Goal: Transaction & Acquisition: Purchase product/service

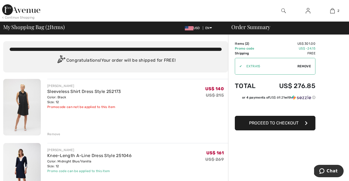
click at [25, 163] on img at bounding box center [22, 171] width 38 height 56
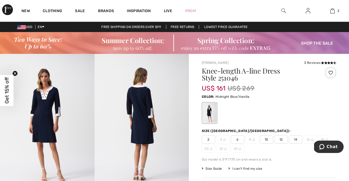
click at [58, 96] on img at bounding box center [47, 125] width 95 height 142
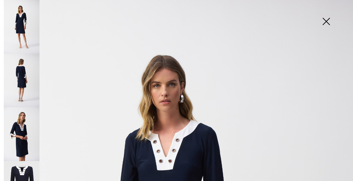
click at [23, 113] on img at bounding box center [22, 133] width 36 height 53
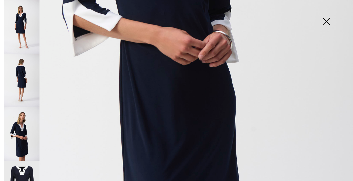
scroll to position [254, 0]
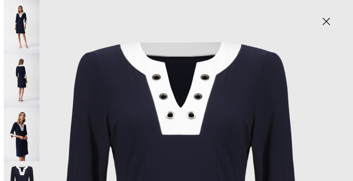
scroll to position [0, 0]
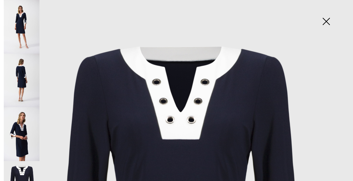
click at [24, 75] on img at bounding box center [22, 79] width 36 height 53
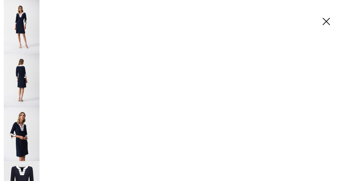
click at [24, 75] on img at bounding box center [22, 79] width 36 height 53
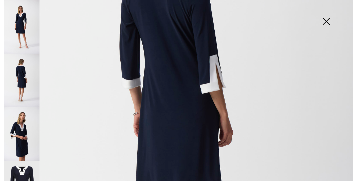
scroll to position [140, 0]
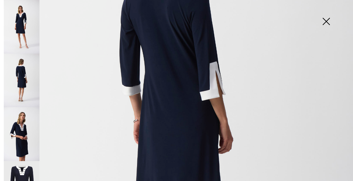
click at [33, 42] on img at bounding box center [22, 26] width 36 height 53
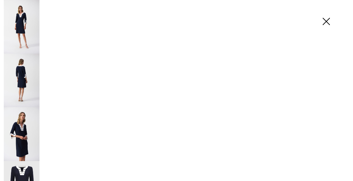
click at [33, 42] on img at bounding box center [22, 26] width 36 height 53
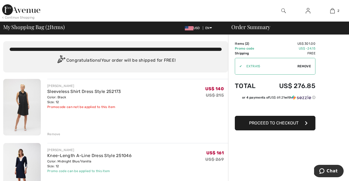
click at [26, 91] on img at bounding box center [22, 107] width 38 height 56
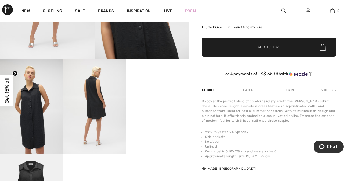
scroll to position [145, 0]
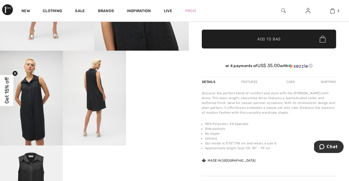
click at [176, 82] on video "Your browser does not support the video tag." at bounding box center [157, 66] width 63 height 31
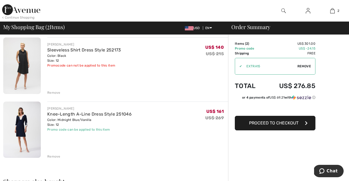
scroll to position [43, 0]
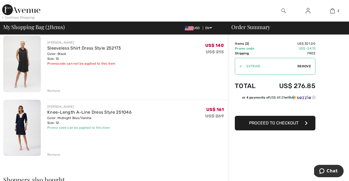
click at [55, 153] on div "Remove" at bounding box center [53, 154] width 13 height 5
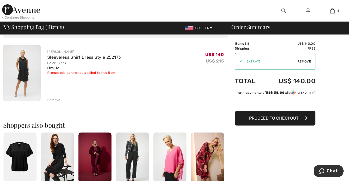
scroll to position [0, 0]
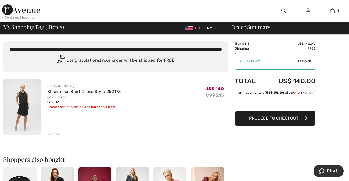
click at [281, 114] on button "Proceed to Checkout" at bounding box center [275, 118] width 81 height 15
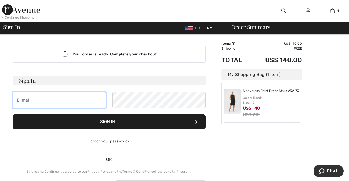
type input "YankeePenn@aol.com"
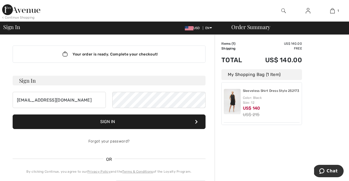
click at [137, 118] on button "Sign In" at bounding box center [109, 121] width 193 height 15
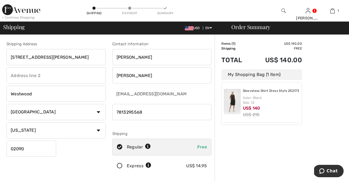
click at [49, 57] on input "[STREET_ADDRESS][PERSON_NAME]" at bounding box center [55, 57] width 99 height 16
drag, startPoint x: 49, startPoint y: 57, endPoint x: 0, endPoint y: 59, distance: 48.9
type input "[STREET_ADDRESS]"
click at [17, 94] on input "Westwood" at bounding box center [55, 93] width 99 height 16
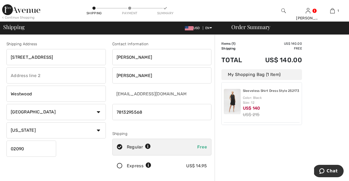
drag, startPoint x: 41, startPoint y: 91, endPoint x: 0, endPoint y: 85, distance: 41.3
type input "Falmouth"
drag, startPoint x: 37, startPoint y: 150, endPoint x: 2, endPoint y: 132, distance: 39.1
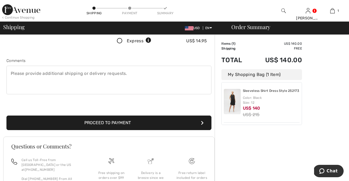
scroll to position [126, 0]
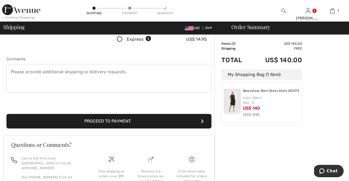
type input "02540"
click at [172, 117] on button "Proceed to Payment" at bounding box center [108, 121] width 205 height 15
click at [195, 120] on button "Proceed to Payment" at bounding box center [108, 121] width 205 height 15
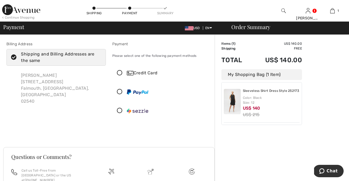
click at [15, 56] on icon at bounding box center [14, 58] width 14 height 6
click at [98, 56] on input "Shipping and Billing Addresses are the same" at bounding box center [99, 57] width 3 height 16
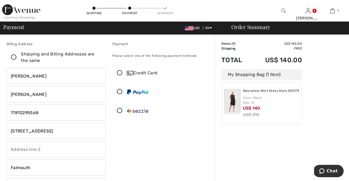
checkbox input "false"
drag, startPoint x: 44, startPoint y: 111, endPoint x: 5, endPoint y: 101, distance: 40.3
click at [6, 102] on div "Billing Address Shipping and Billing Addresses are the same [PERSON_NAME] [STRE…" at bounding box center [56, 136] width 106 height 191
click at [39, 115] on input "phone" at bounding box center [55, 112] width 99 height 16
type input "4"
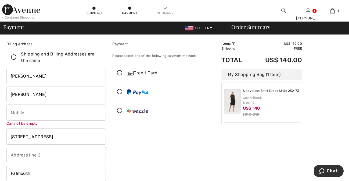
drag, startPoint x: 46, startPoint y: 133, endPoint x: 16, endPoint y: 132, distance: 30.1
click at [16, 132] on input "[STREET_ADDRESS]" at bounding box center [55, 136] width 99 height 16
type input "[STREET_ADDRESS][PERSON_NAME]"
drag, startPoint x: 31, startPoint y: 173, endPoint x: 0, endPoint y: 165, distance: 32.2
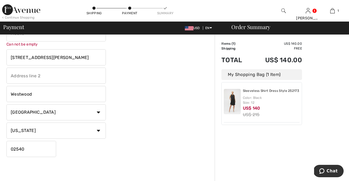
scroll to position [78, 0]
type input "Westwood"
drag, startPoint x: 30, startPoint y: 152, endPoint x: 1, endPoint y: 152, distance: 28.7
click at [1, 152] on div "Billing Address Shipping and Billing Addresses are the same Carol Ziemian 12 Am…" at bounding box center [174, 120] width 349 height 328
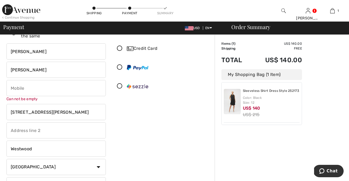
scroll to position [24, 0]
type input "02090"
click at [60, 92] on input "phone" at bounding box center [55, 88] width 99 height 16
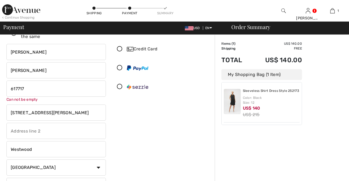
scroll to position [0, 0]
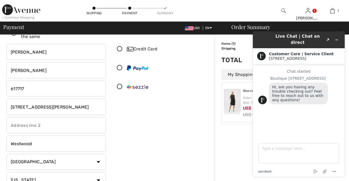
click at [26, 88] on input "phone" at bounding box center [55, 88] width 99 height 16
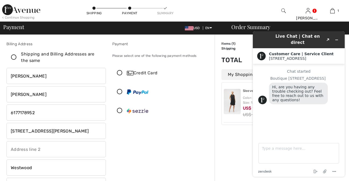
type input "6177178952"
click at [118, 69] on div "Credit Card" at bounding box center [162, 73] width 99 height 16
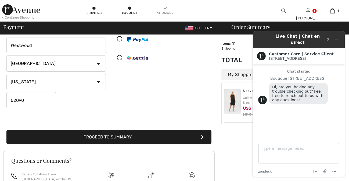
scroll to position [123, 0]
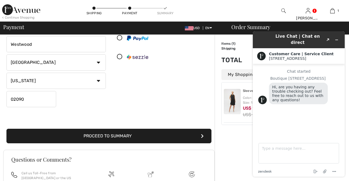
drag, startPoint x: 351, startPoint y: 86, endPoint x: 35, endPoint y: 129, distance: 318.1
click at [90, 139] on button "Proceed to Summary" at bounding box center [108, 135] width 205 height 15
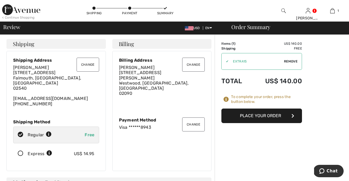
click at [255, 117] on button "Place Your Order" at bounding box center [261, 115] width 81 height 15
